Goal: Information Seeking & Learning: Learn about a topic

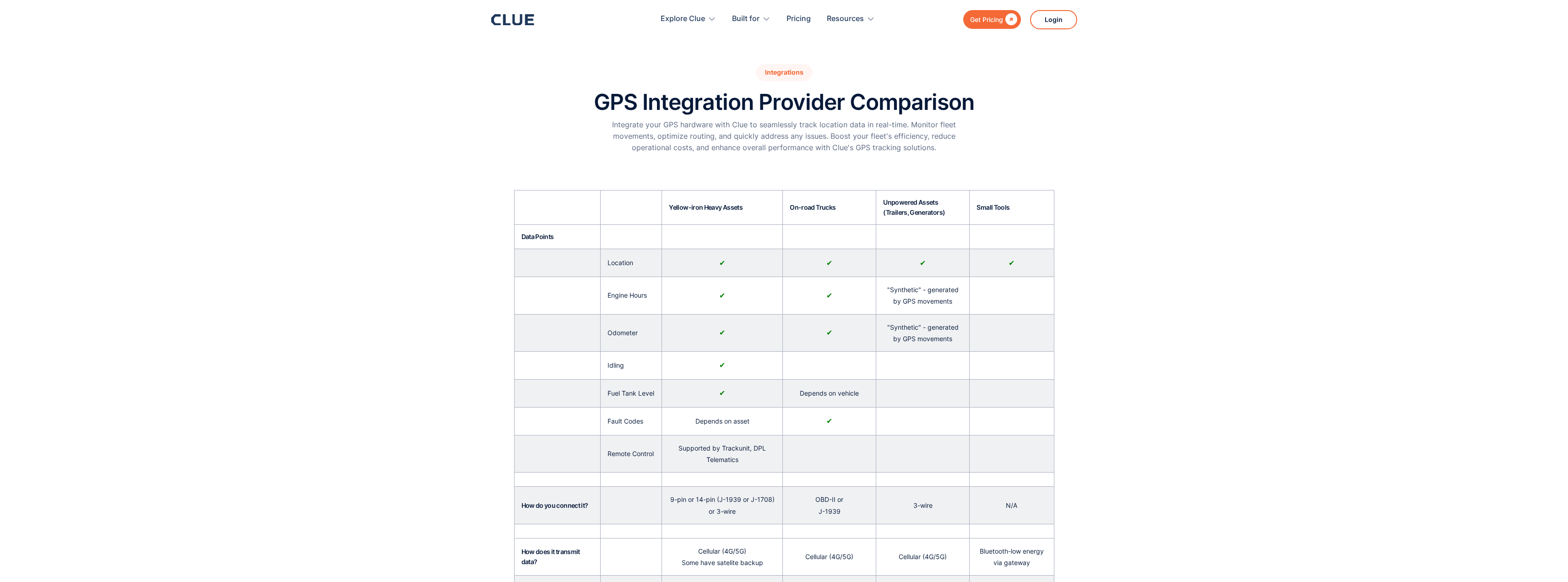
click at [987, 19] on div "Get Pricing" at bounding box center [987, 19] width 33 height 12
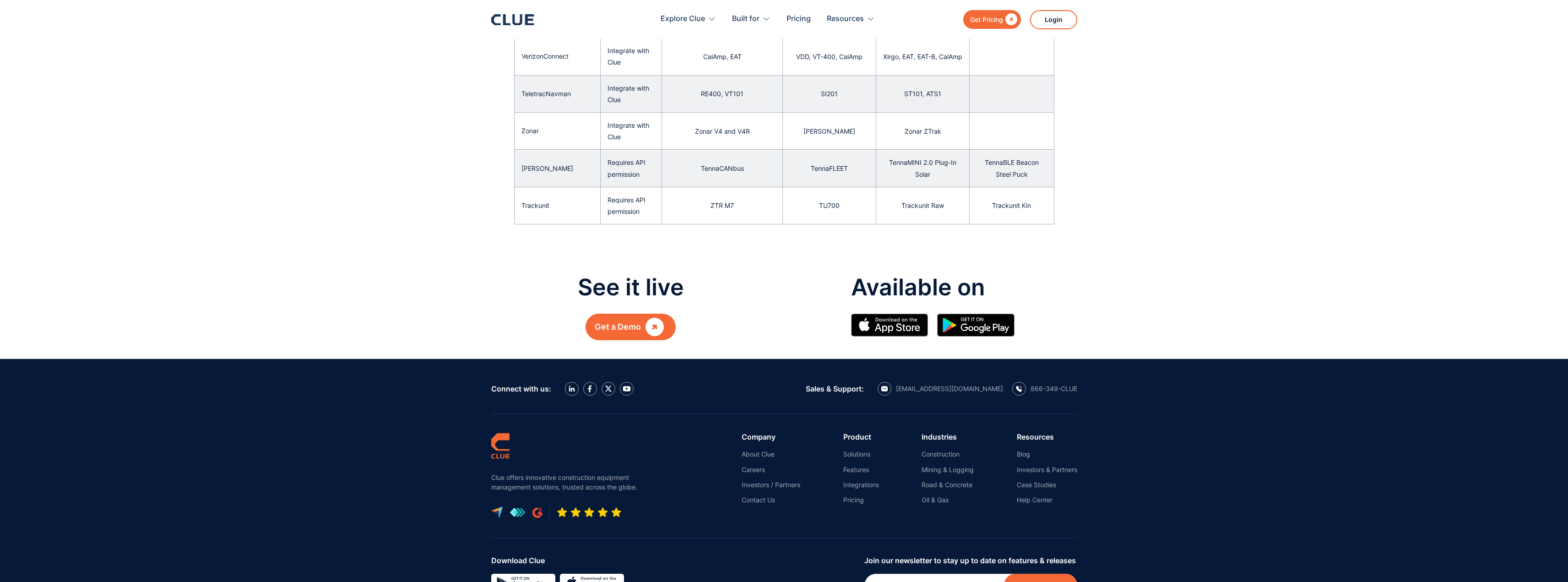
scroll to position [974, 0]
